Goal: Navigation & Orientation: Go to known website

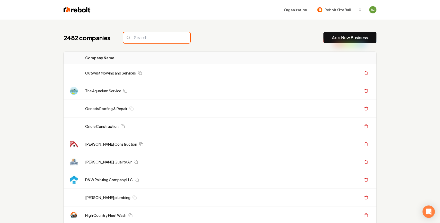
click at [141, 37] on input "search" at bounding box center [156, 37] width 67 height 11
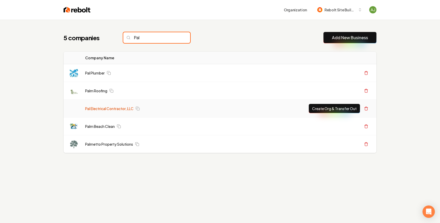
type input "Pal"
click at [105, 106] on link "Pal Electrical Contractor, LLC" at bounding box center [109, 108] width 48 height 5
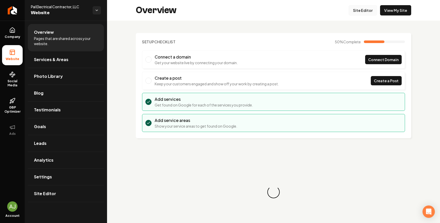
click at [368, 9] on link "Site Editor" at bounding box center [363, 10] width 28 height 10
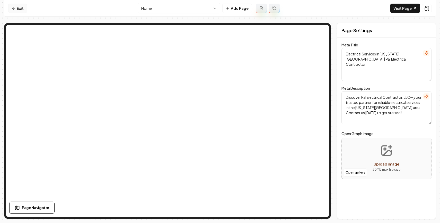
click at [17, 6] on link "Exit" at bounding box center [17, 8] width 19 height 9
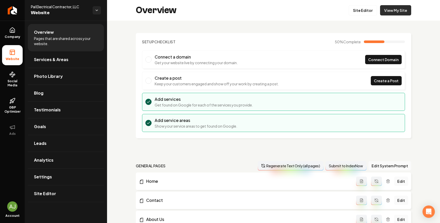
click at [404, 7] on link "View My Site" at bounding box center [395, 10] width 31 height 10
